Goal: Task Accomplishment & Management: Use online tool/utility

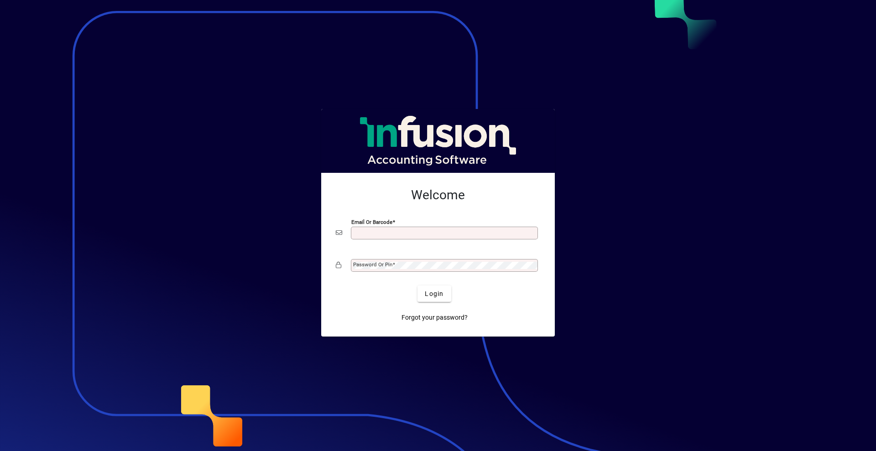
click at [407, 230] on input "Email or Barcode" at bounding box center [445, 233] width 184 height 7
type input "**********"
click at [395, 263] on label "Password or Pin" at bounding box center [374, 264] width 42 height 7
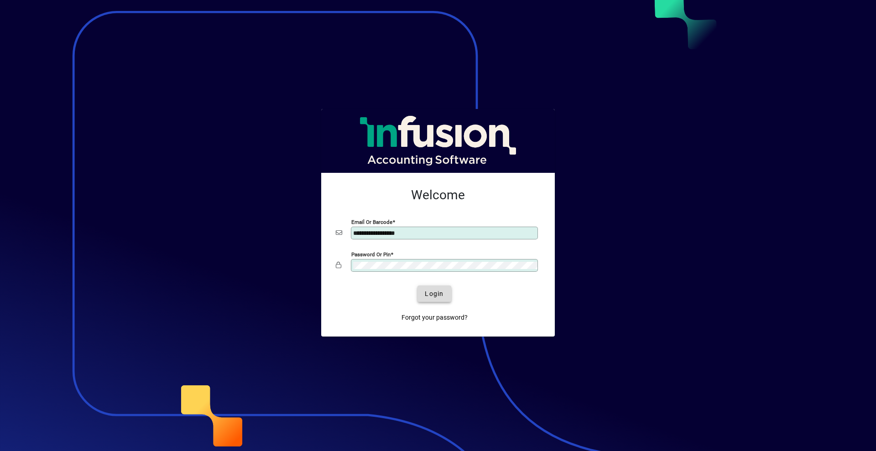
click at [434, 293] on span "Login" at bounding box center [434, 294] width 19 height 10
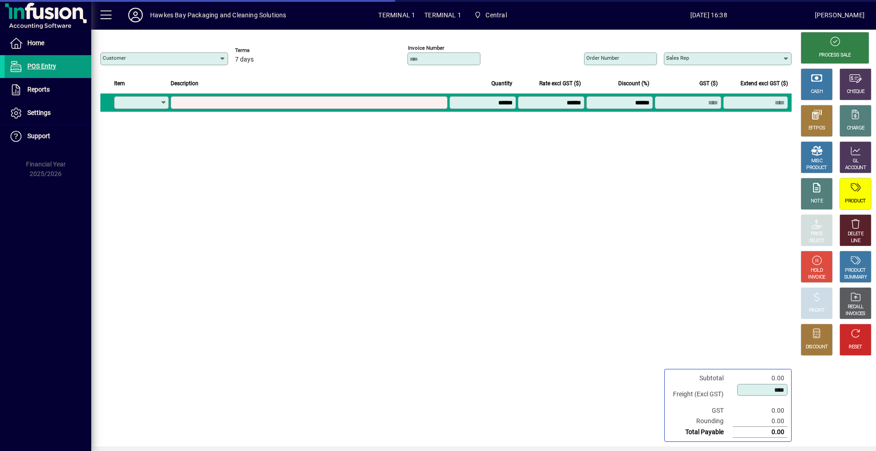
type input "**********"
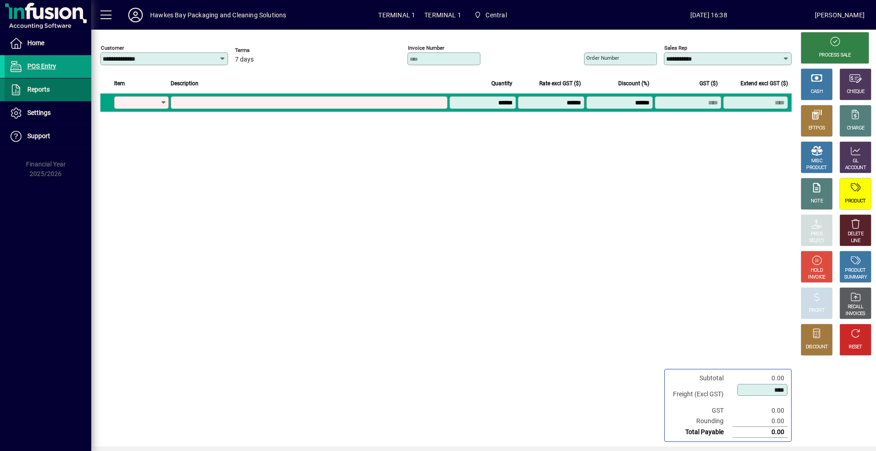
click at [43, 86] on span "Reports" at bounding box center [38, 89] width 22 height 7
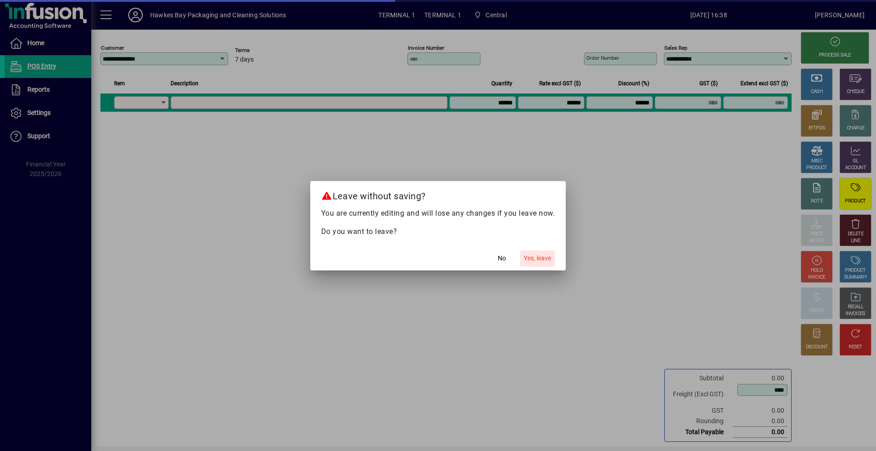
click at [532, 260] on span "Yes, leave" at bounding box center [537, 259] width 27 height 10
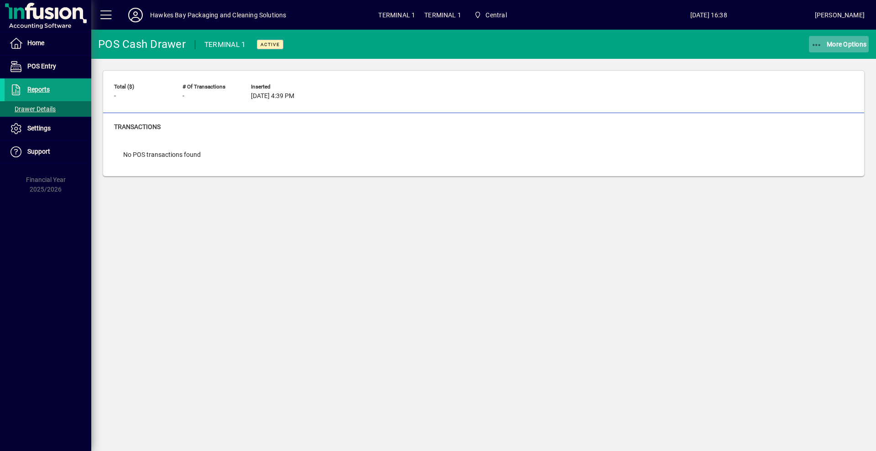
click at [829, 47] on span "More Options" at bounding box center [839, 44] width 56 height 7
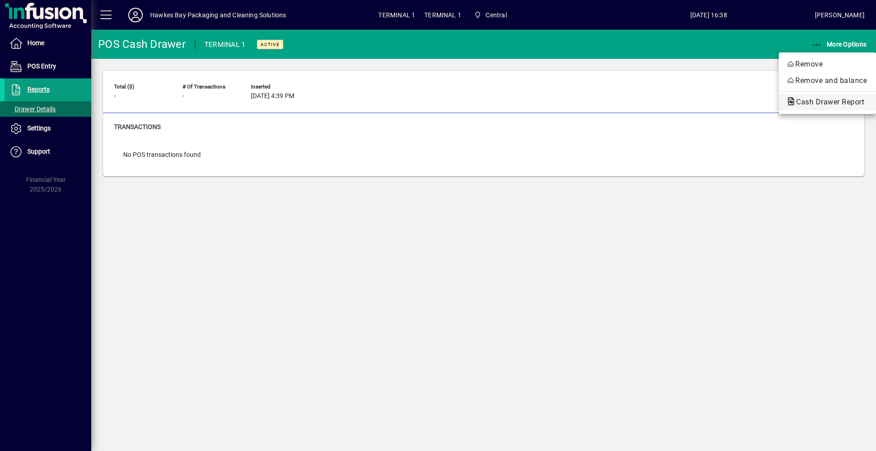
click at [792, 98] on icon "button" at bounding box center [791, 102] width 10 height 8
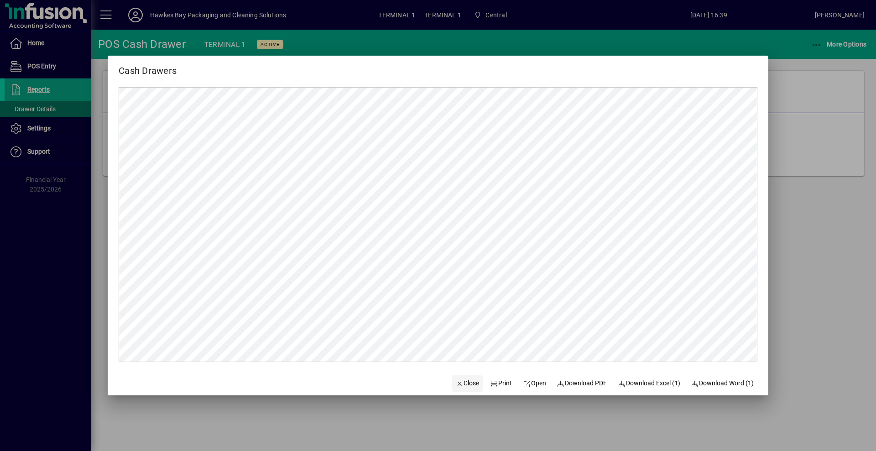
click at [466, 384] on span "Close" at bounding box center [468, 384] width 24 height 10
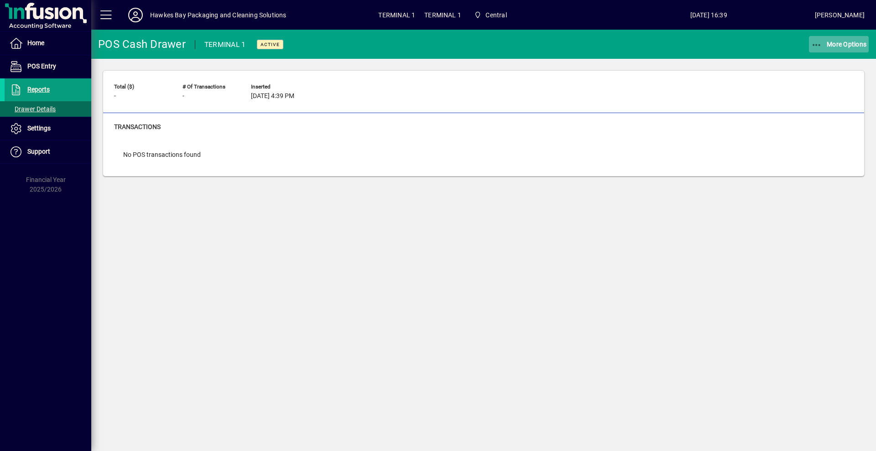
click at [835, 46] on span "More Options" at bounding box center [839, 44] width 56 height 7
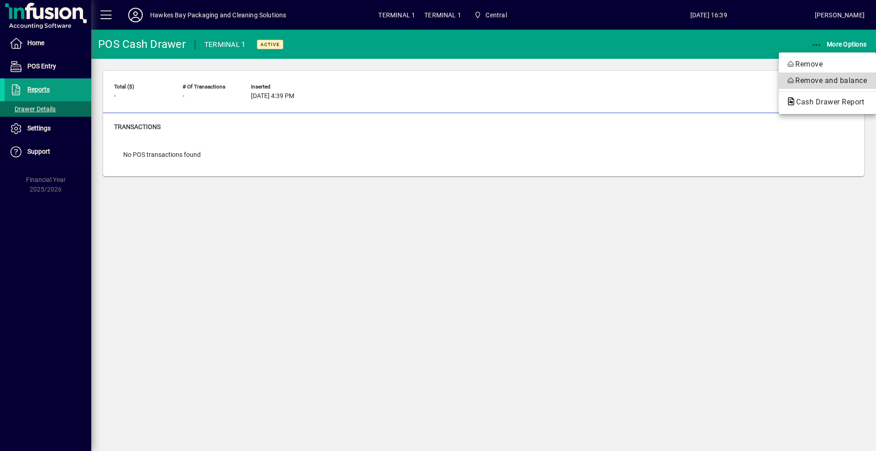
click at [802, 82] on span "Remove and balance" at bounding box center [827, 80] width 83 height 11
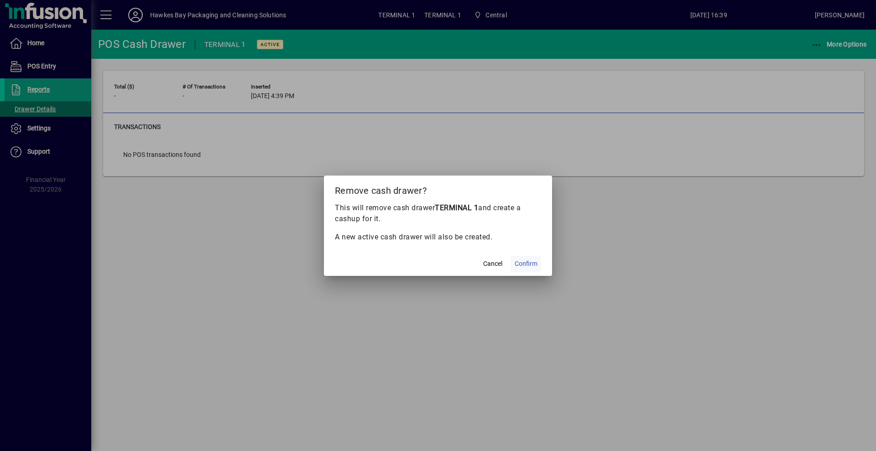
click at [522, 261] on span "Confirm" at bounding box center [526, 264] width 23 height 10
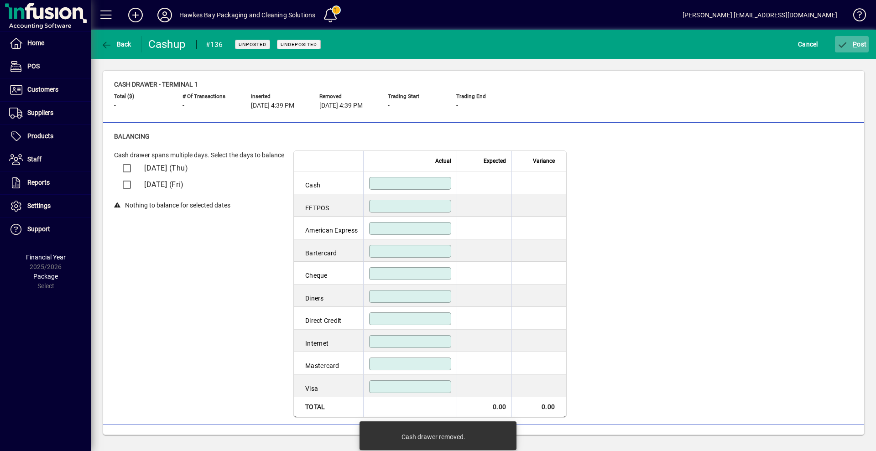
click at [853, 41] on span "P" at bounding box center [855, 44] width 4 height 7
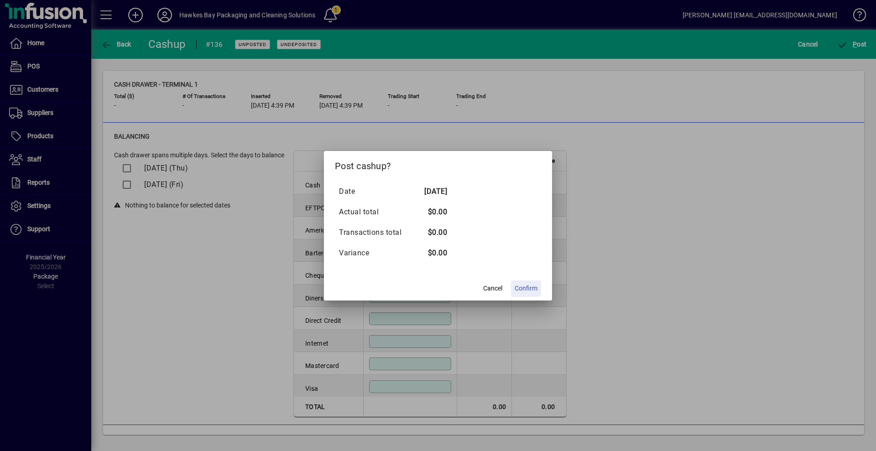
drag, startPoint x: 519, startPoint y: 288, endPoint x: 523, endPoint y: 286, distance: 4.7
click at [520, 288] on span "Confirm" at bounding box center [526, 289] width 23 height 10
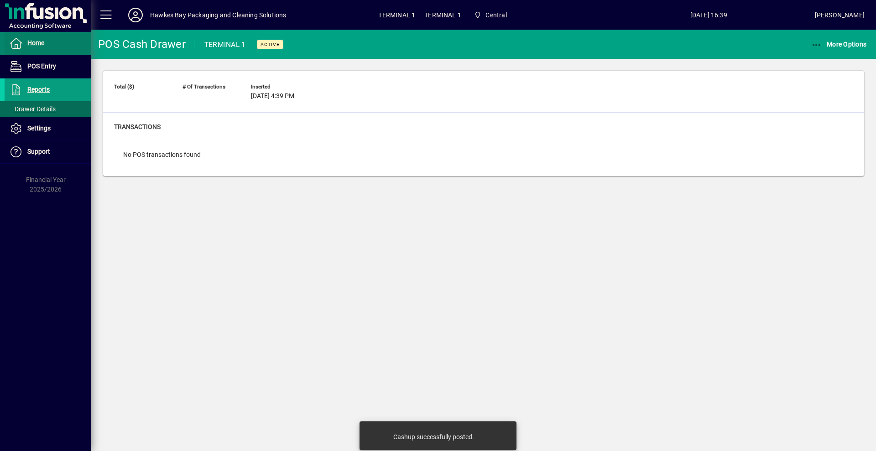
click at [42, 46] on span "Home" at bounding box center [35, 42] width 17 height 7
